Goal: Information Seeking & Learning: Find specific fact

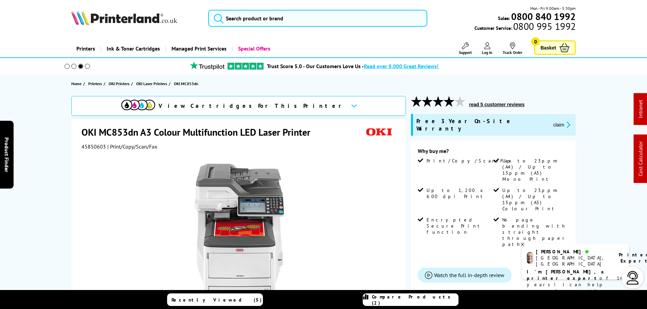
click at [91, 148] on span "45850603" at bounding box center [93, 146] width 24 height 7
copy span "45850603"
click at [296, 14] on input "search" at bounding box center [317, 18] width 219 height 17
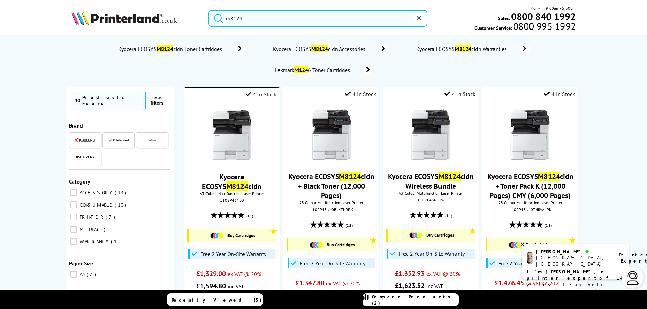
type input "m8124"
click at [223, 129] on img at bounding box center [231, 135] width 51 height 51
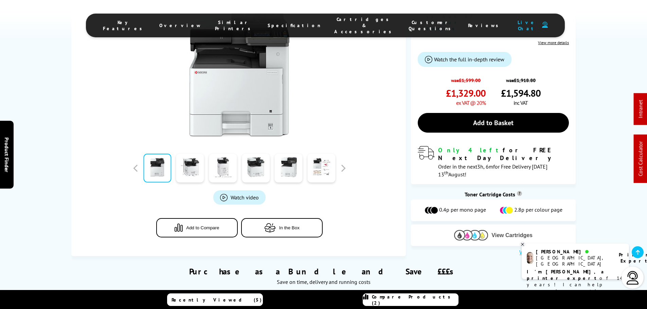
click at [476, 230] on img at bounding box center [471, 235] width 34 height 11
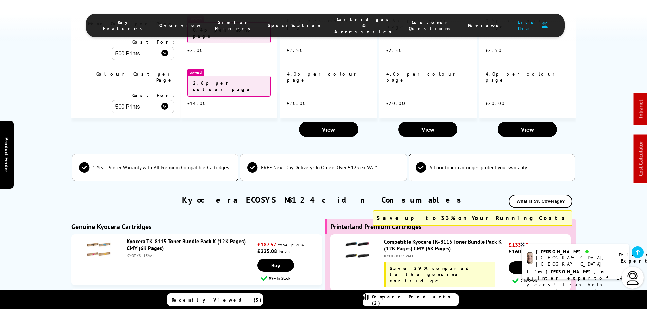
scroll to position [2067, 0]
